Goal: Information Seeking & Learning: Understand process/instructions

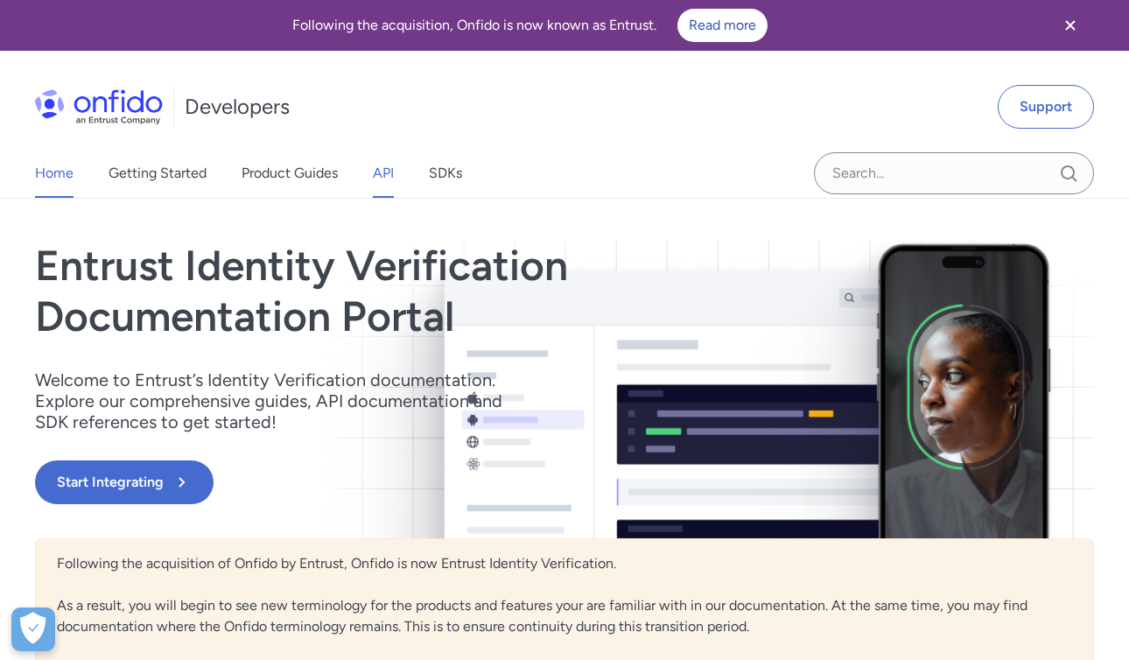
click at [384, 178] on link "API" at bounding box center [383, 173] width 21 height 49
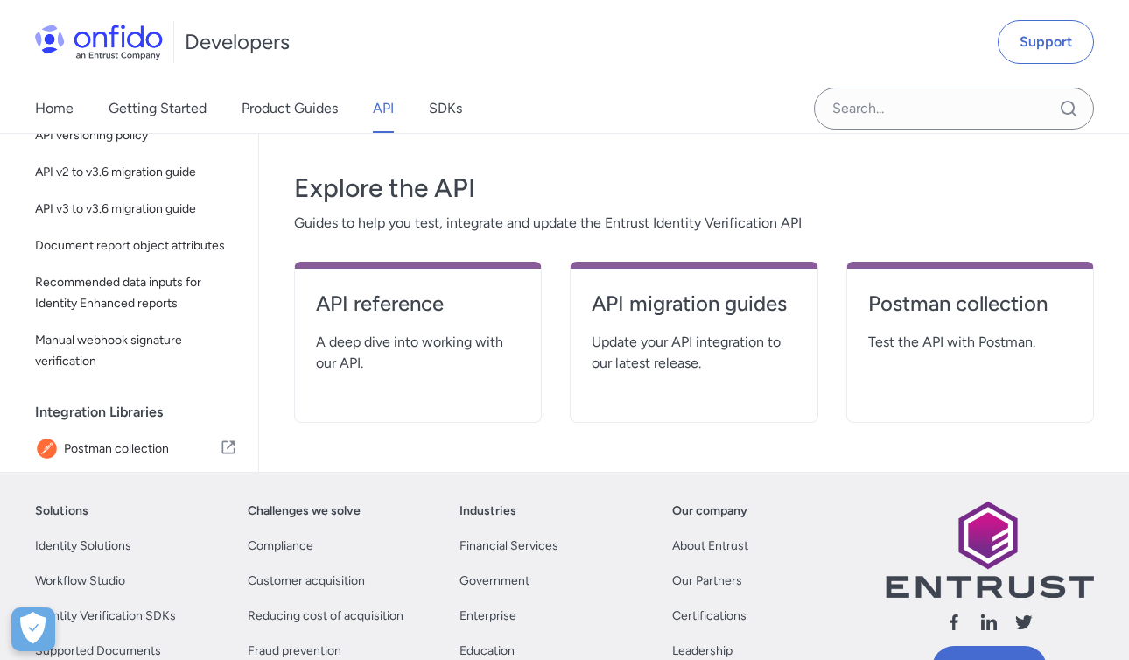
scroll to position [298, 0]
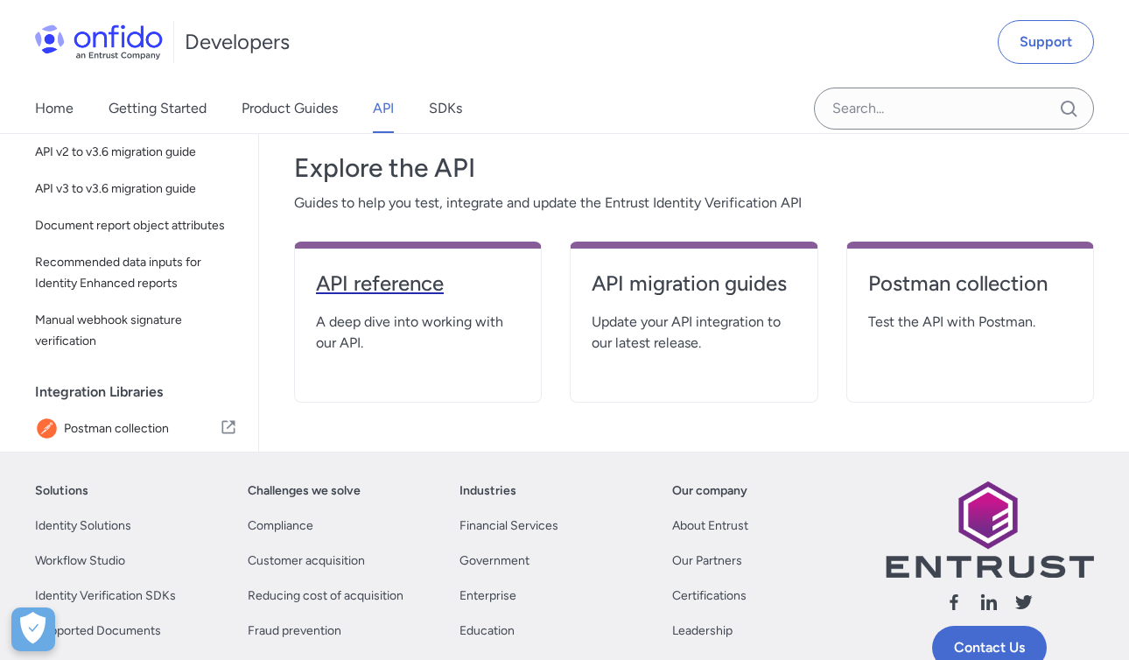
click at [393, 284] on h4 "API reference" at bounding box center [418, 284] width 204 height 28
select select "http"
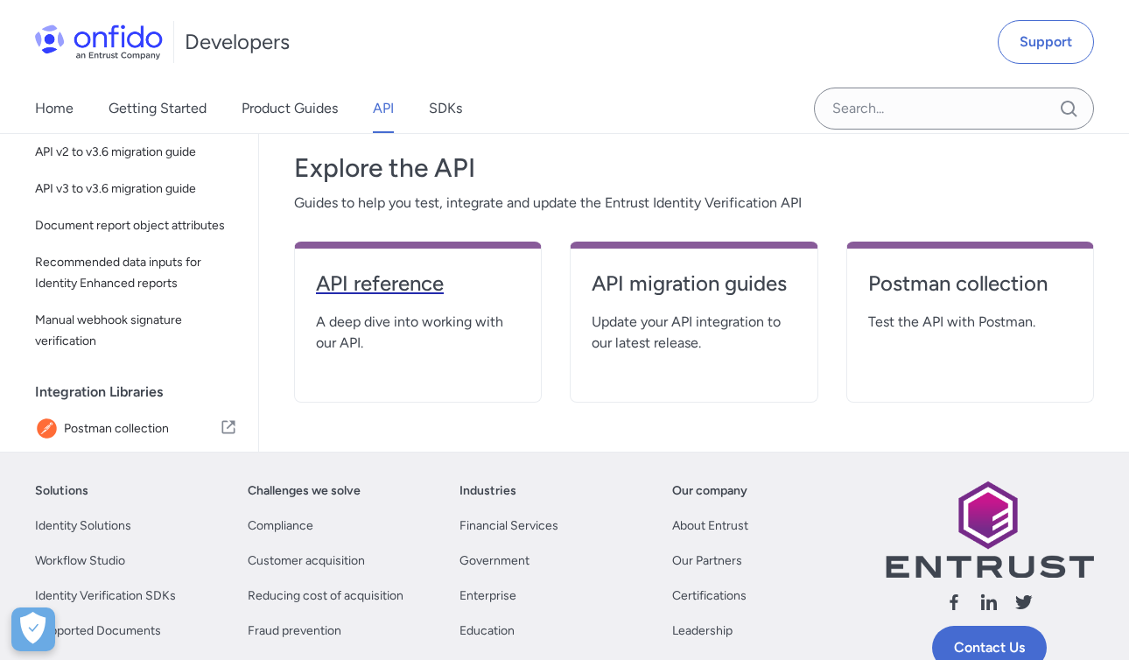
select select "http"
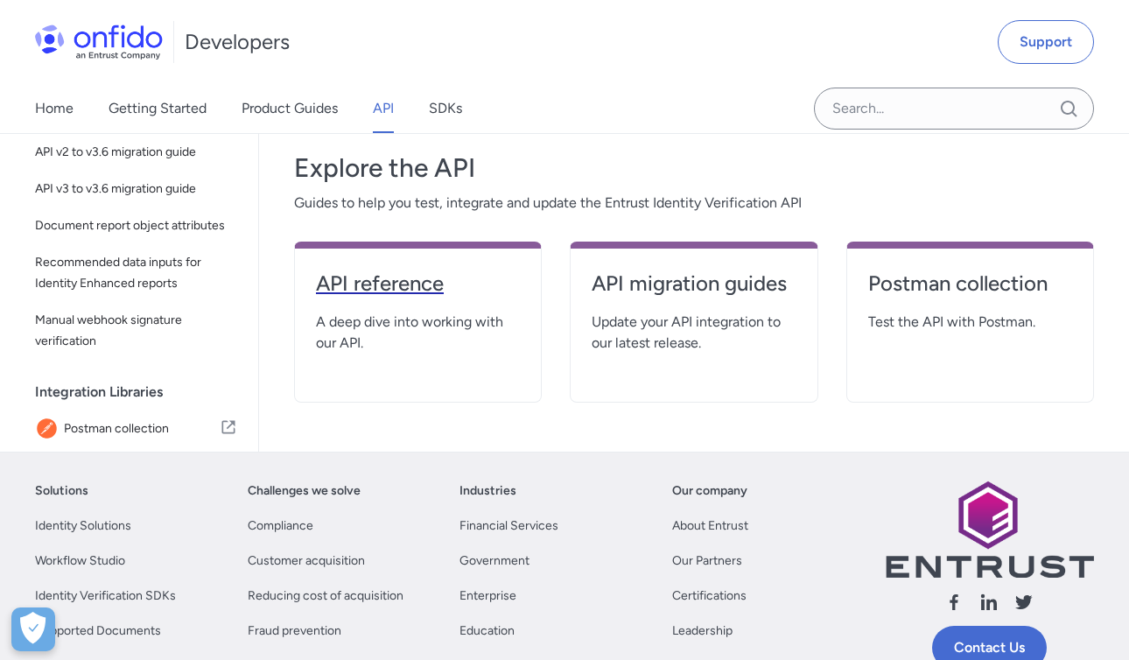
select select "http"
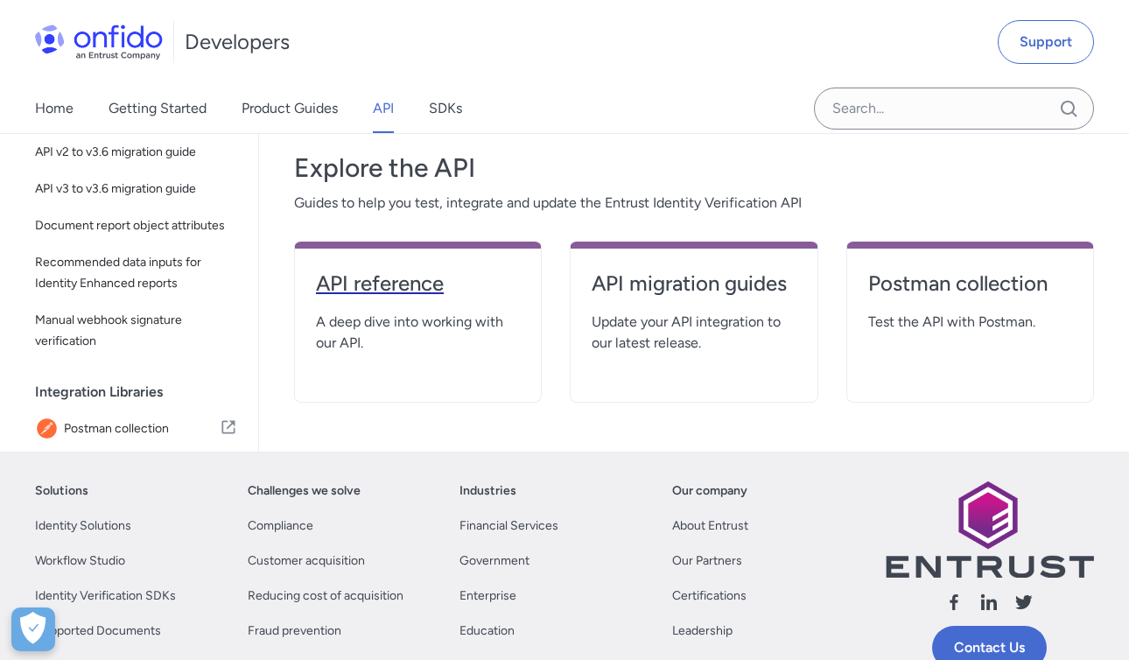
select select "http"
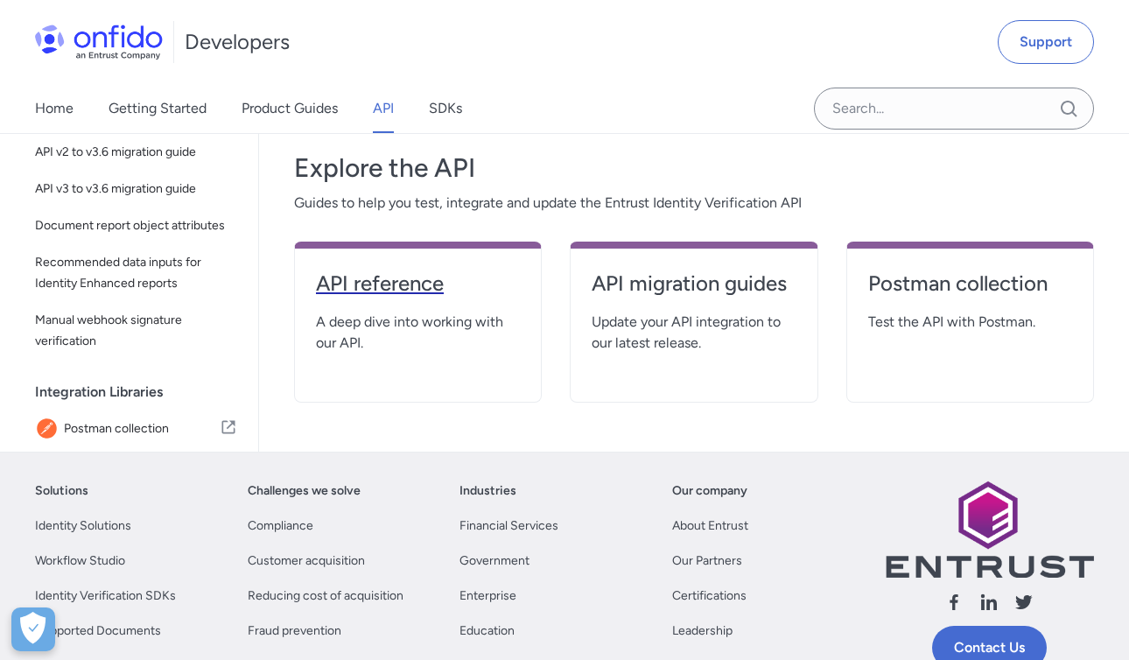
select select "http"
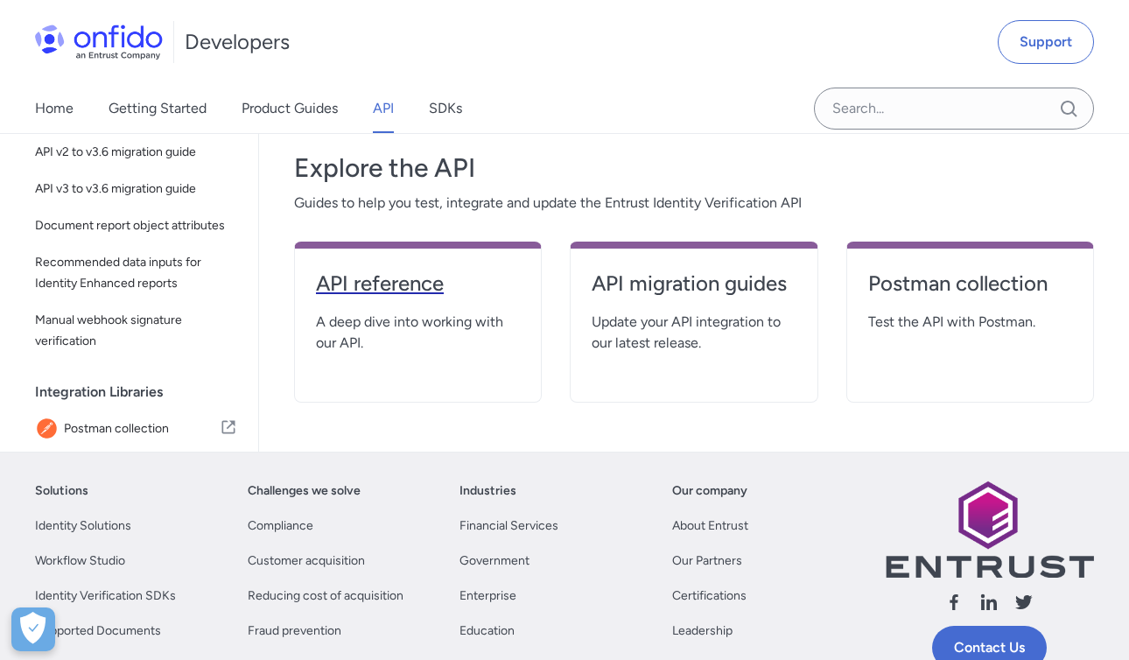
select select "http"
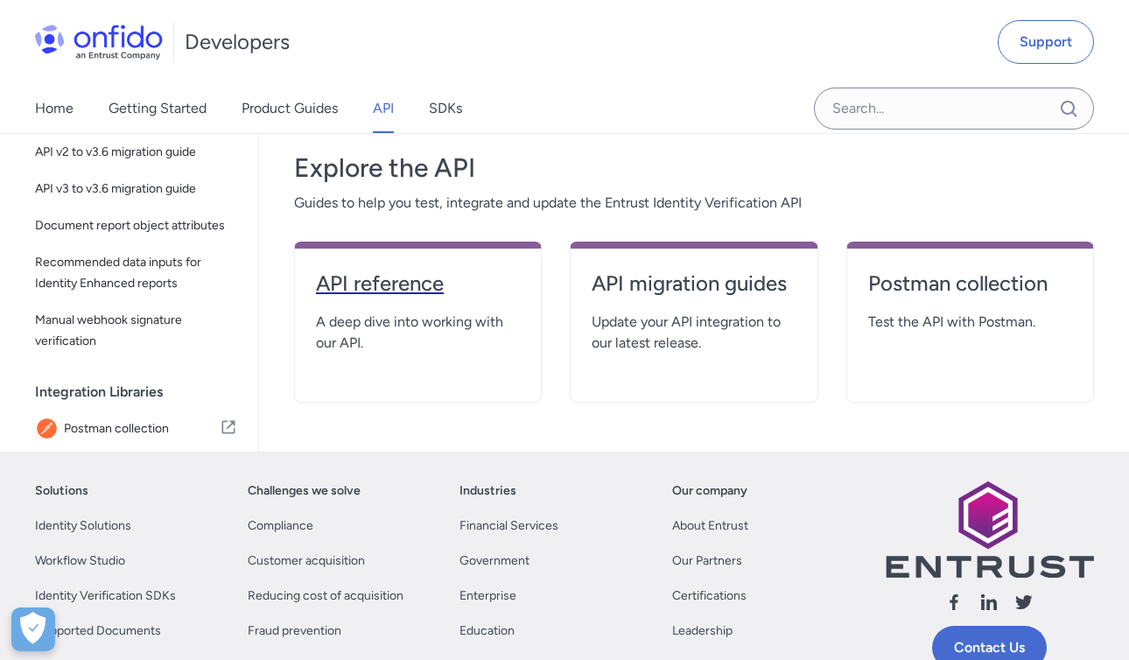
select select "http"
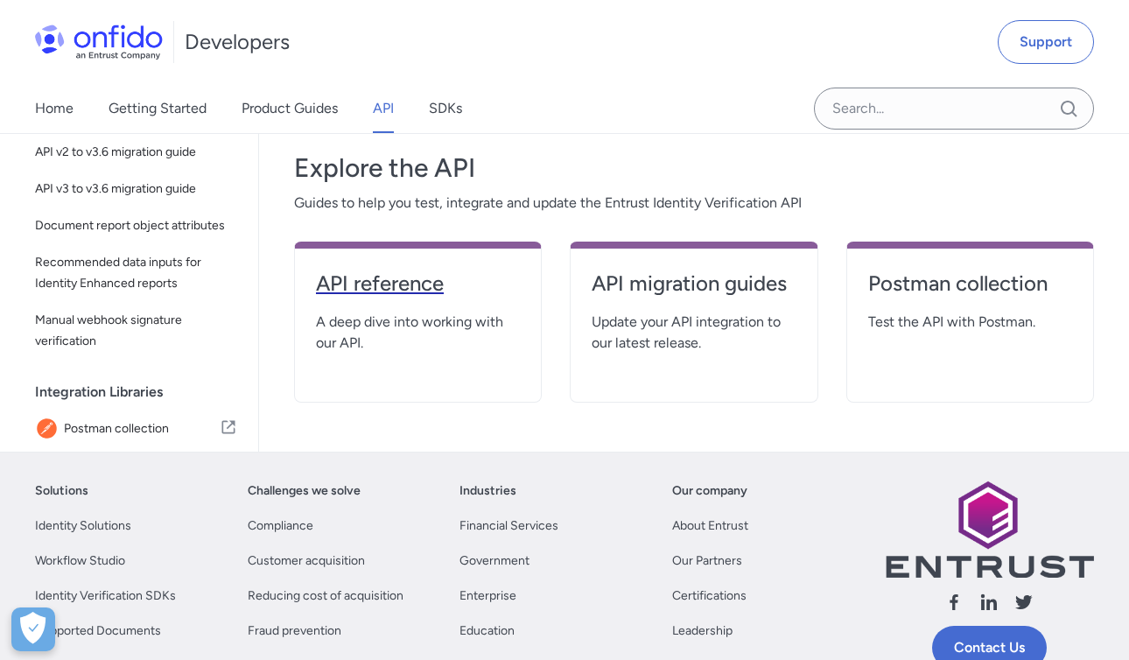
select select "http"
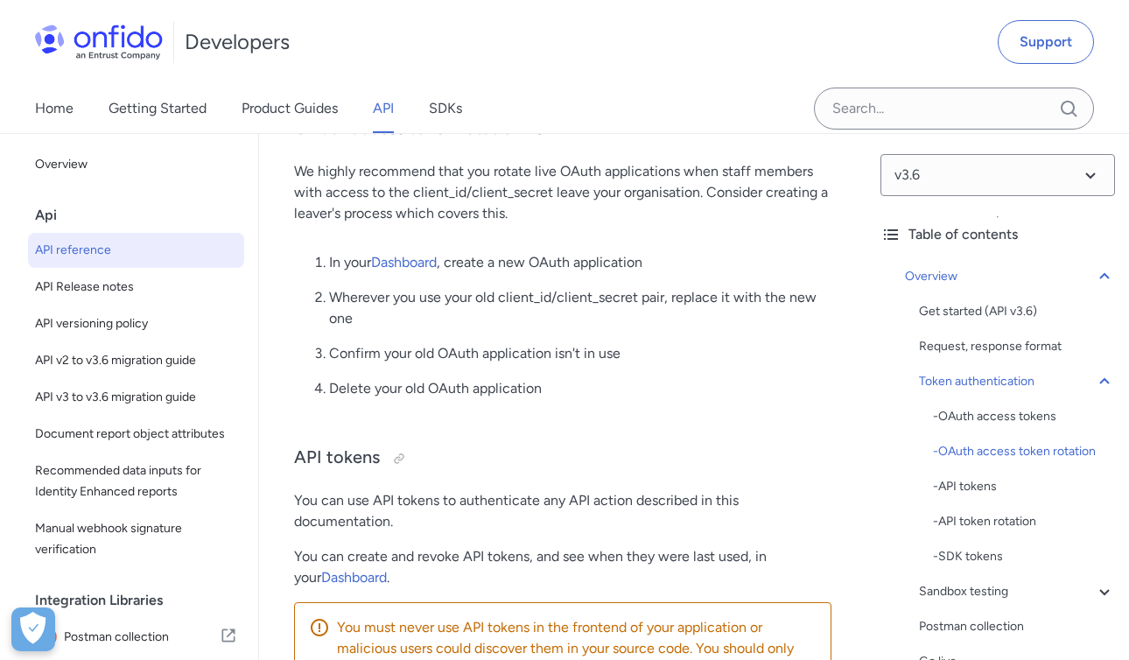
scroll to position [1493, 0]
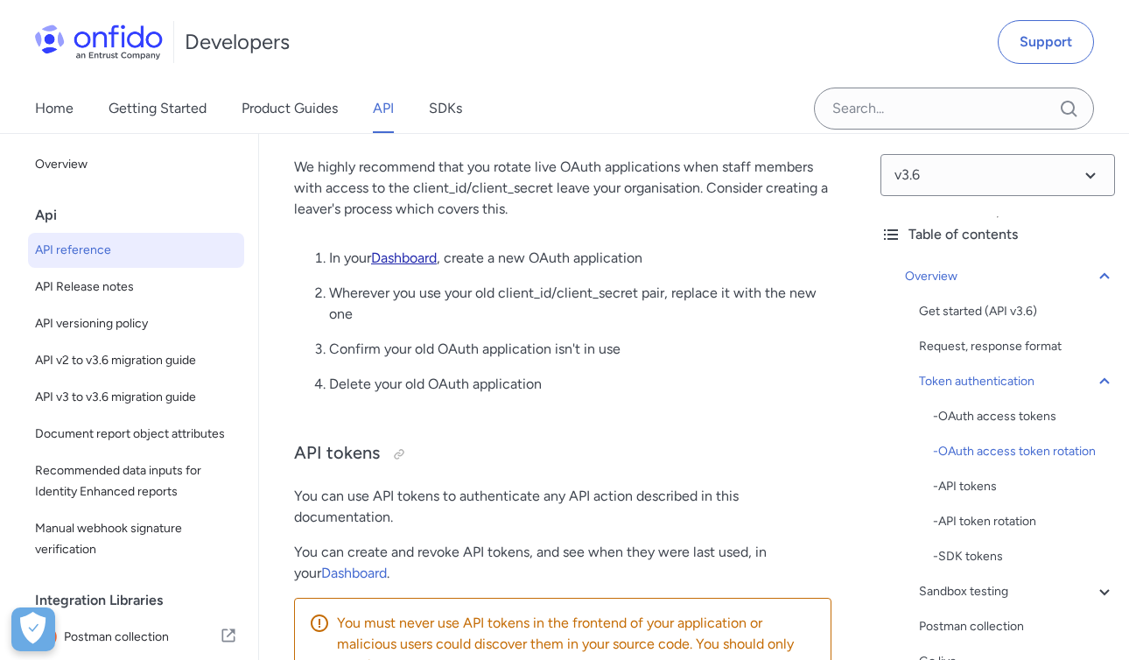
click at [422, 260] on link "Dashboard" at bounding box center [404, 257] width 66 height 17
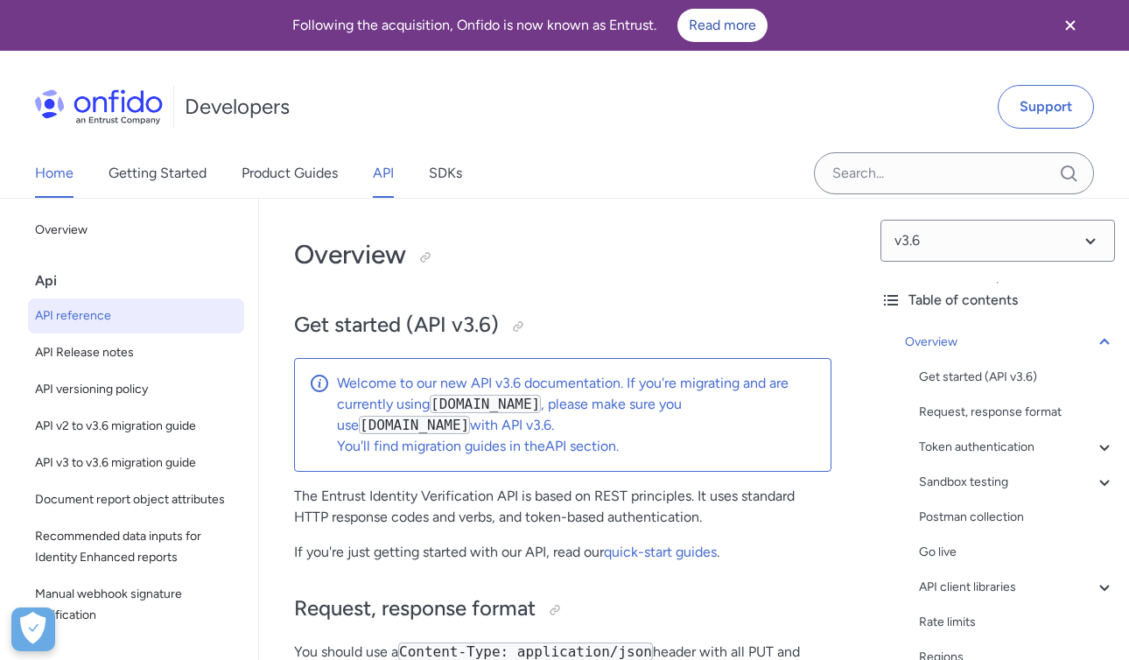
click at [59, 172] on link "Home" at bounding box center [54, 173] width 39 height 49
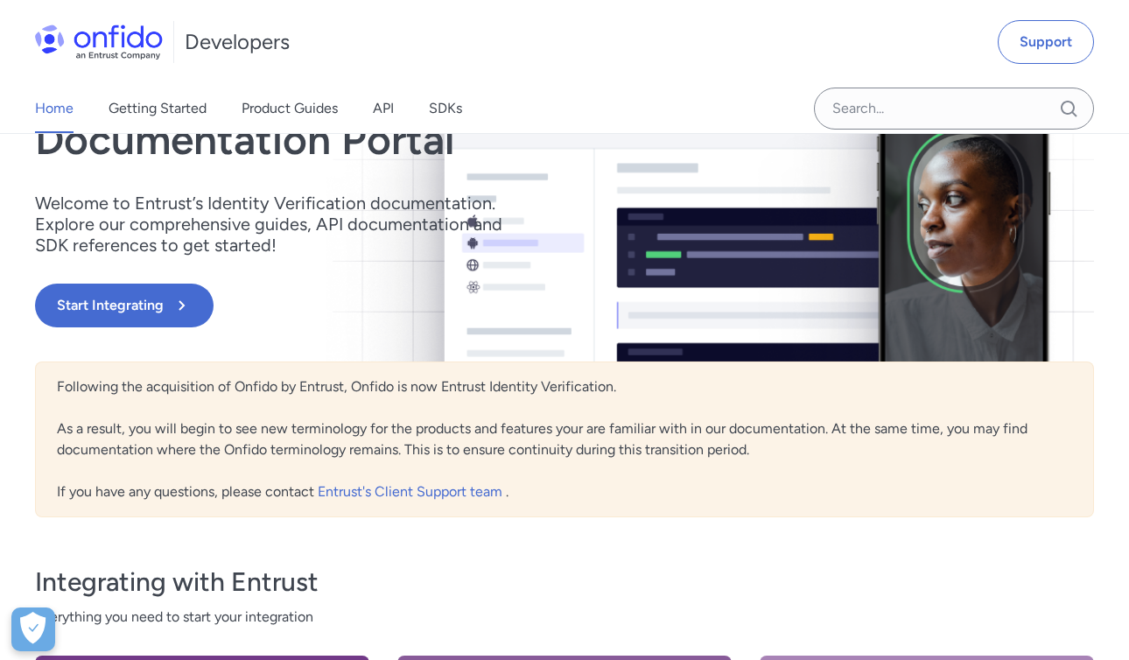
scroll to position [186, 0]
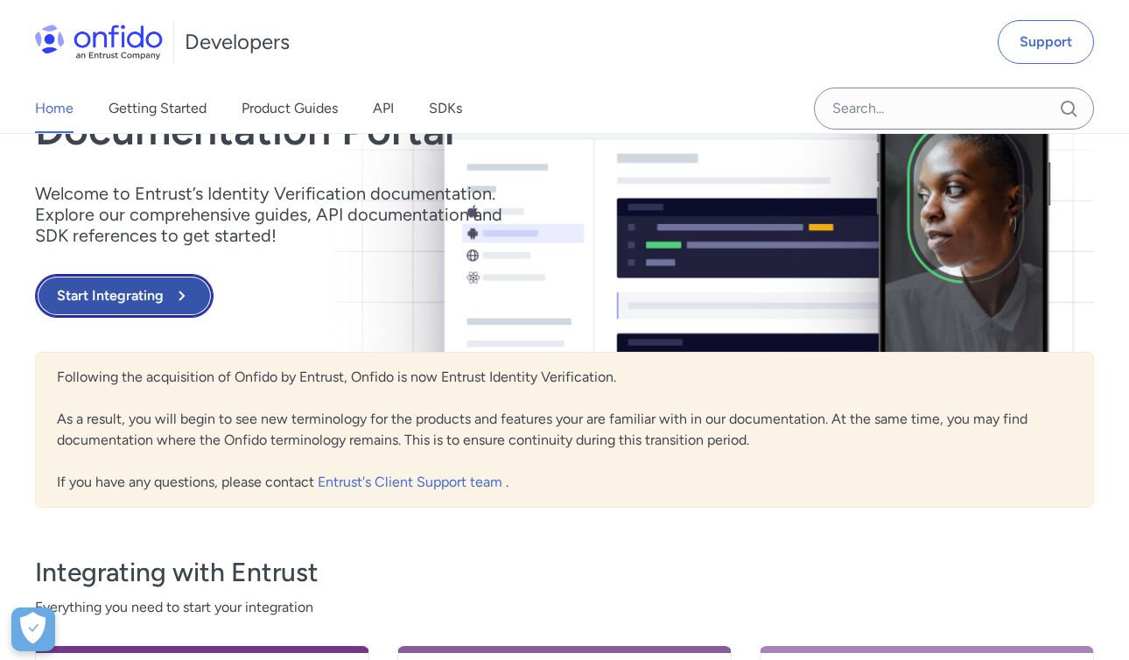
click at [163, 309] on button "Start Integrating" at bounding box center [124, 296] width 179 height 44
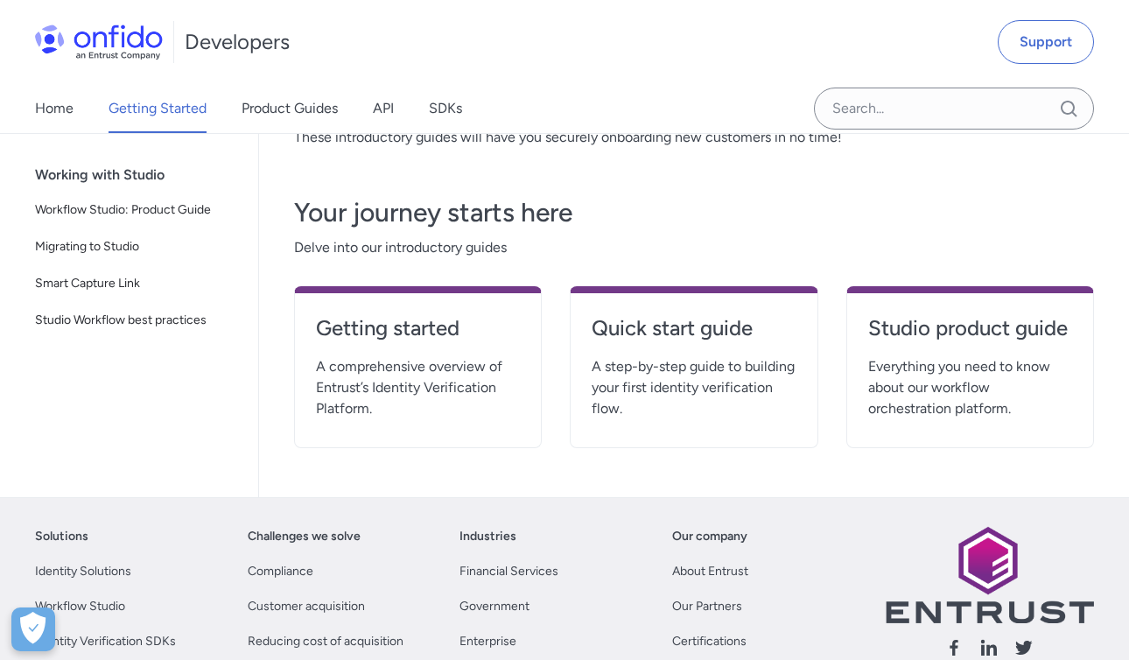
scroll to position [374, 0]
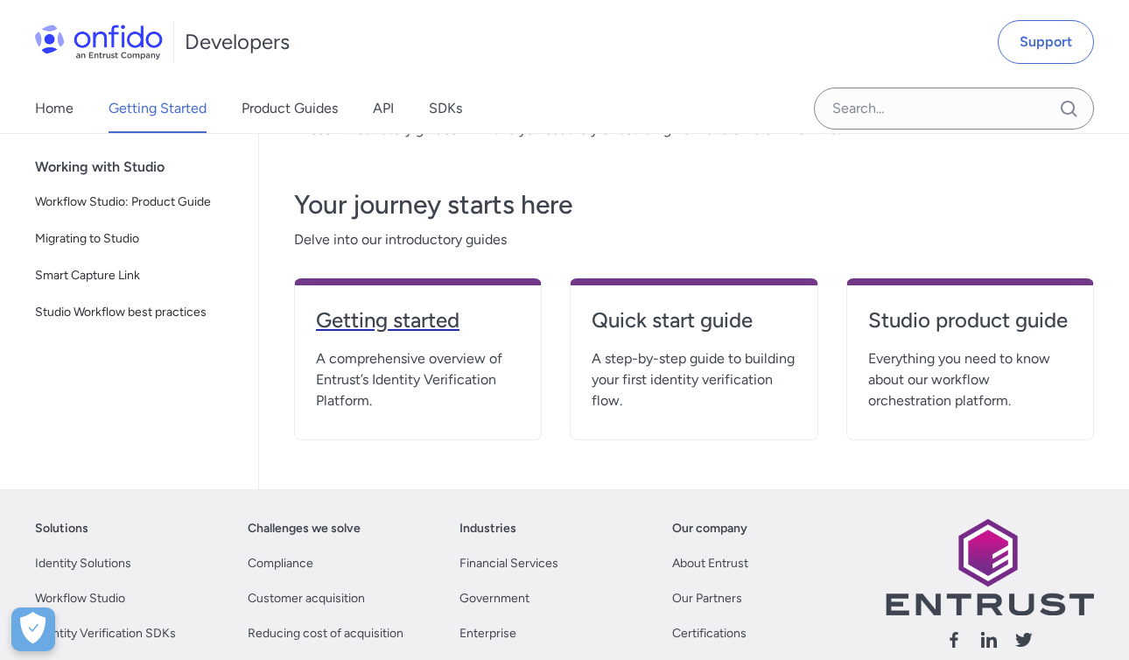
click at [356, 323] on h4 "Getting started" at bounding box center [418, 320] width 204 height 28
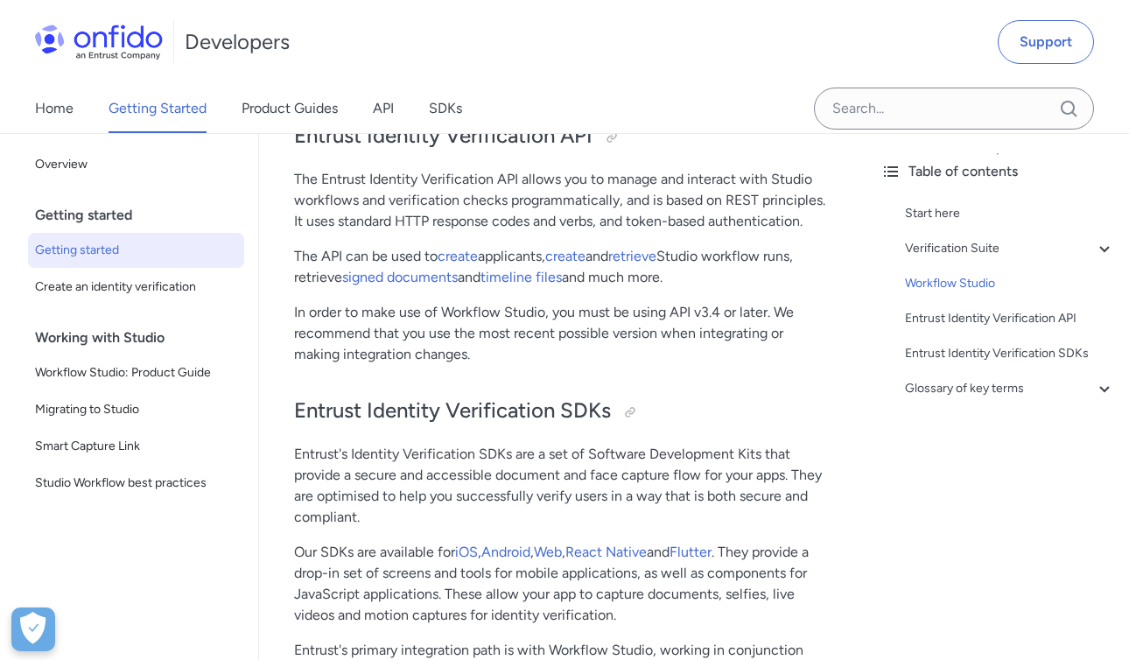
scroll to position [3889, 0]
